Goal: Task Accomplishment & Management: Use online tool/utility

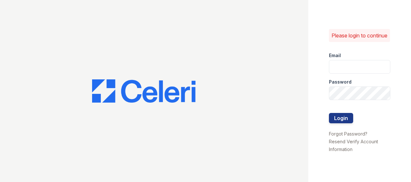
click at [354, 78] on div "Password" at bounding box center [359, 80] width 61 height 13
click at [351, 72] on input "email" at bounding box center [359, 67] width 61 height 14
type input "ArriveMinnetonka@trinity-PM.com"
click at [346, 123] on button "Login" at bounding box center [341, 118] width 24 height 10
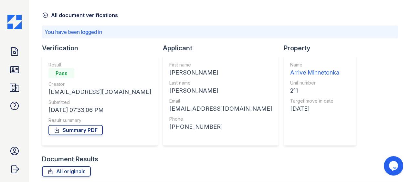
scroll to position [32, 0]
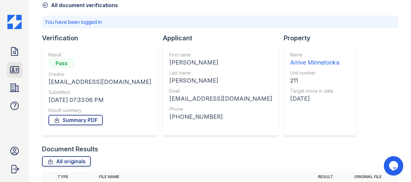
click at [15, 69] on icon at bounding box center [14, 70] width 10 height 10
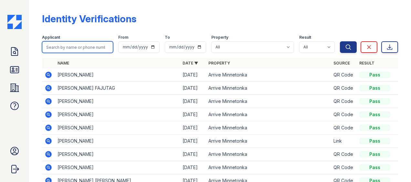
click at [101, 46] on input "search" at bounding box center [77, 47] width 71 height 12
type input "[PERSON_NAME]"
click at [340, 41] on button "Search" at bounding box center [348, 47] width 17 height 12
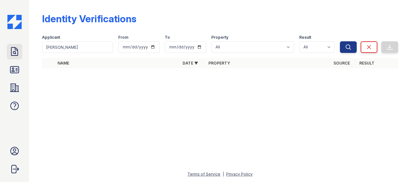
click at [18, 46] on icon at bounding box center [14, 51] width 10 height 10
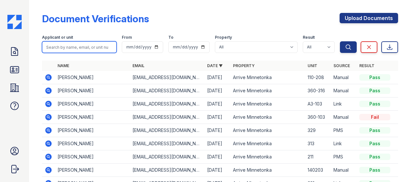
click at [93, 47] on input "search" at bounding box center [79, 47] width 75 height 12
click at [46, 154] on icon at bounding box center [48, 157] width 6 height 6
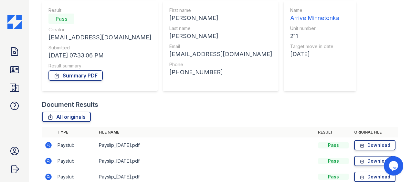
scroll to position [56, 0]
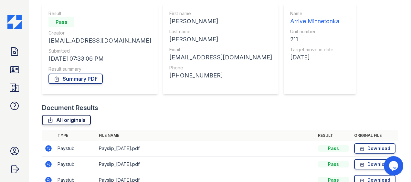
click at [77, 116] on link "All originals" at bounding box center [66, 120] width 49 height 10
click at [157, 114] on div "Document Results All originals Type File name Result Original file Paystub Pays…" at bounding box center [220, 180] width 356 height 155
click at [80, 78] on link "Summary PDF" at bounding box center [75, 79] width 54 height 10
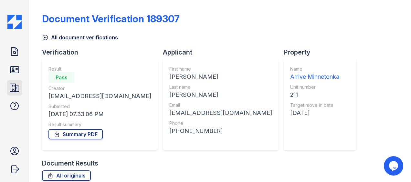
drag, startPoint x: 12, startPoint y: 66, endPoint x: 11, endPoint y: 83, distance: 17.5
click at [12, 66] on icon at bounding box center [14, 70] width 10 height 10
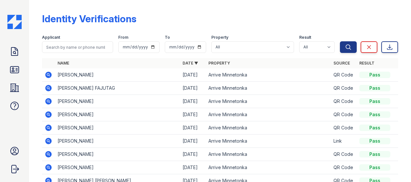
click at [15, 89] on icon at bounding box center [14, 88] width 10 height 10
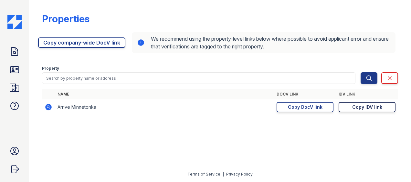
click at [384, 106] on link "Copy IDV link Copy link" at bounding box center [366, 107] width 57 height 10
